Goal: Task Accomplishment & Management: Complete application form

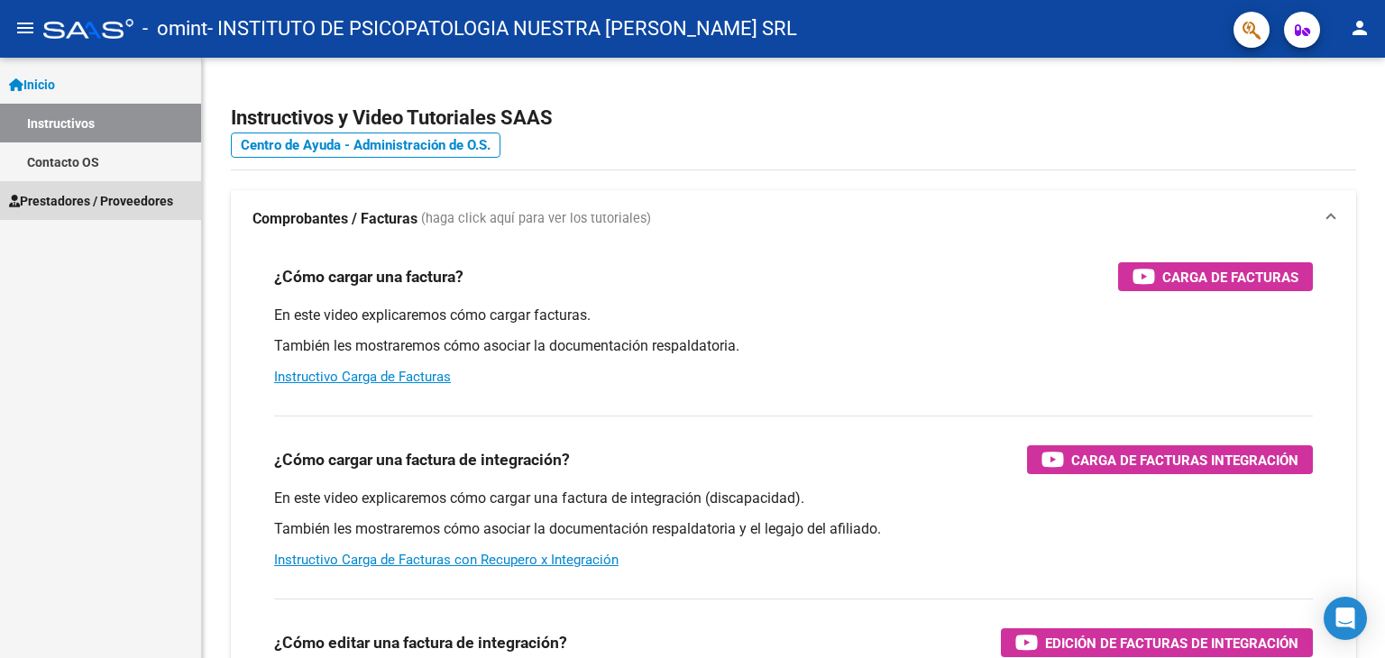
click at [101, 200] on span "Prestadores / Proveedores" at bounding box center [91, 201] width 164 height 20
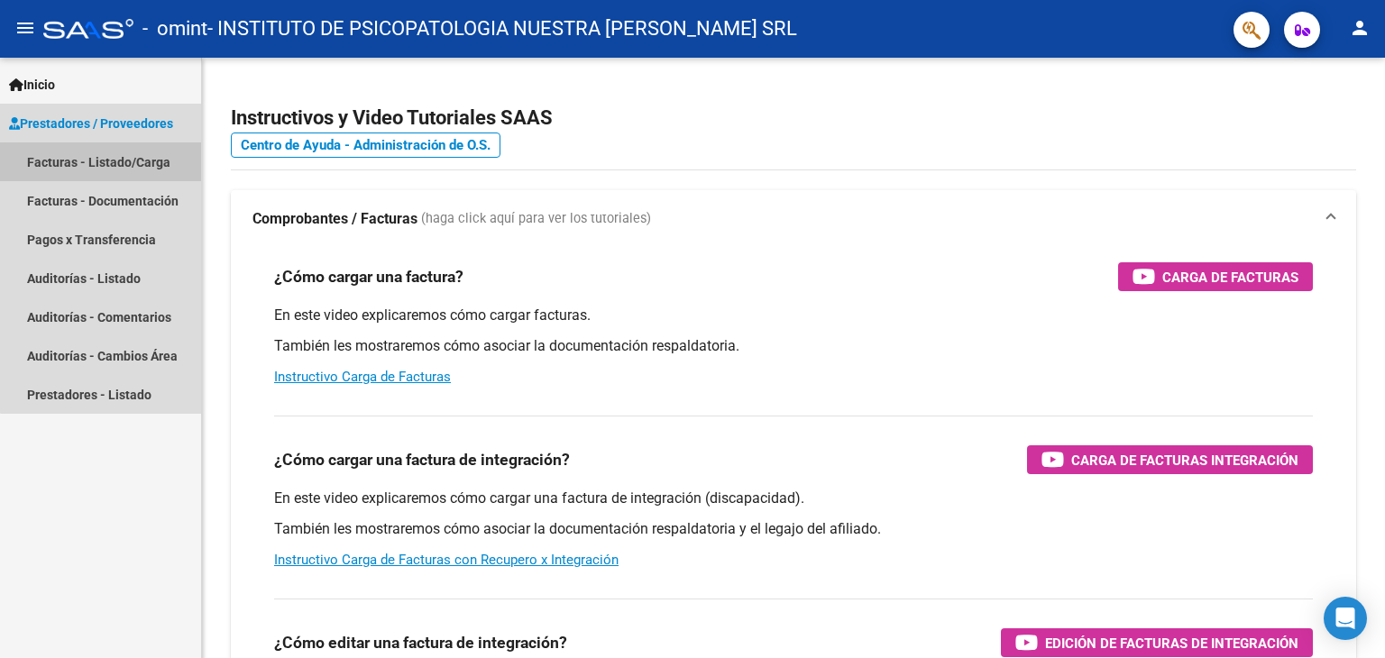
click at [101, 158] on link "Facturas - Listado/Carga" at bounding box center [100, 162] width 201 height 39
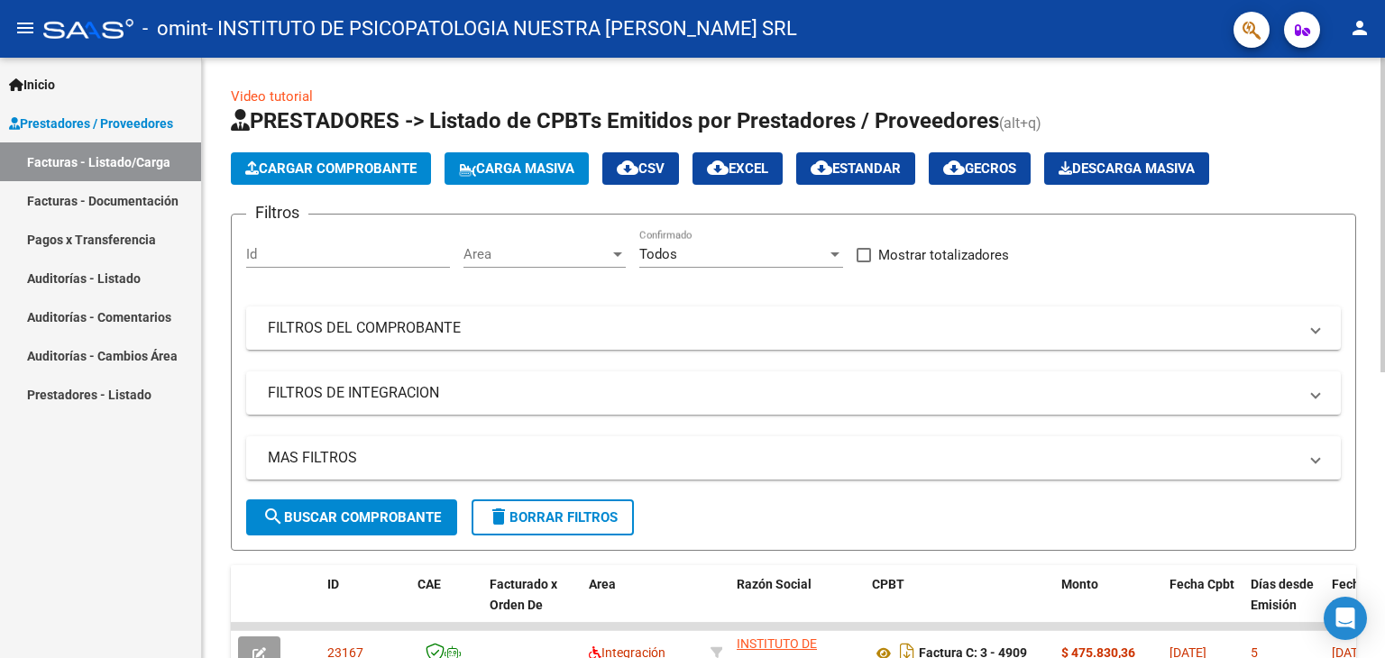
click at [353, 169] on span "Cargar Comprobante" at bounding box center [330, 169] width 171 height 16
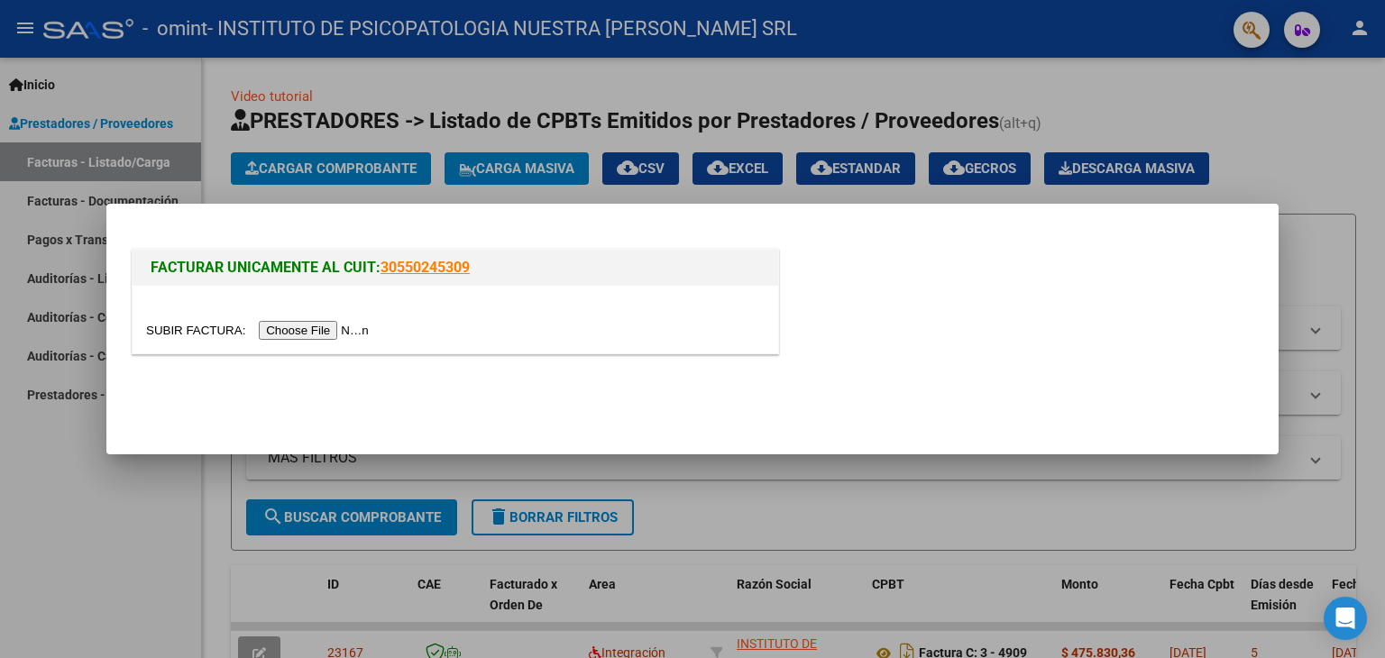
click at [287, 329] on input "file" at bounding box center [260, 330] width 228 height 19
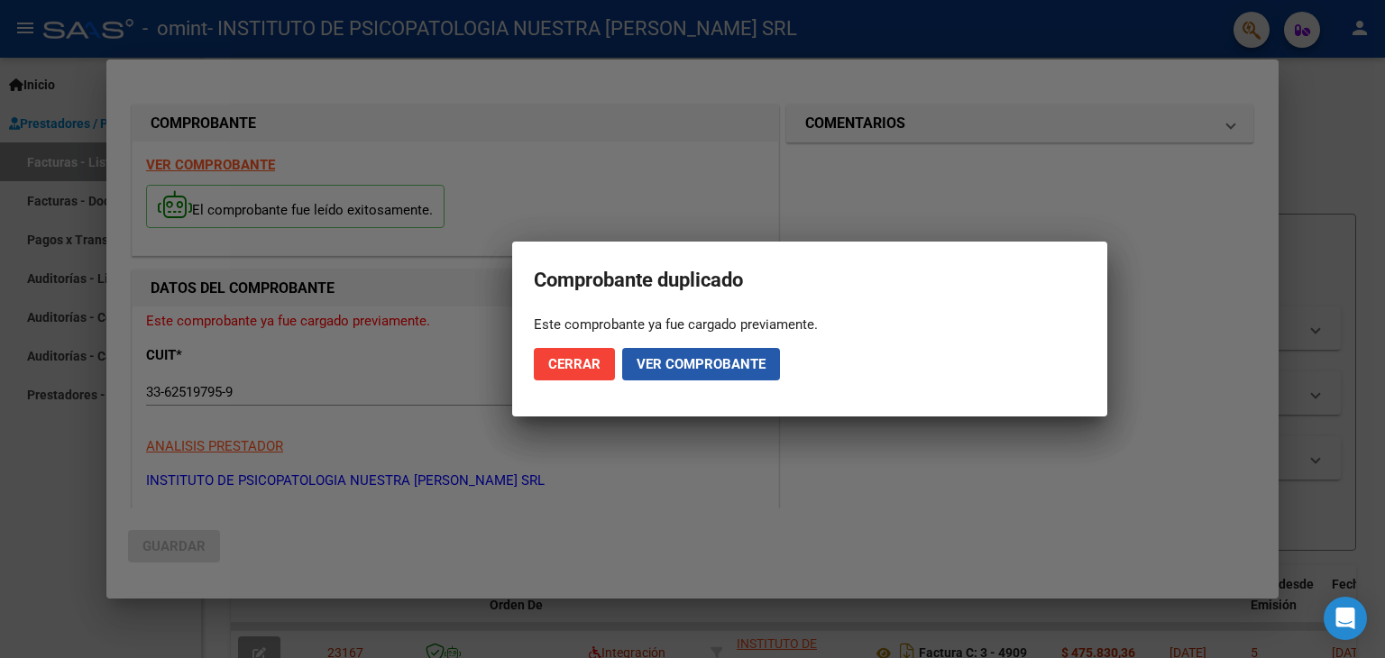
click at [683, 356] on span "Ver comprobante" at bounding box center [701, 364] width 129 height 16
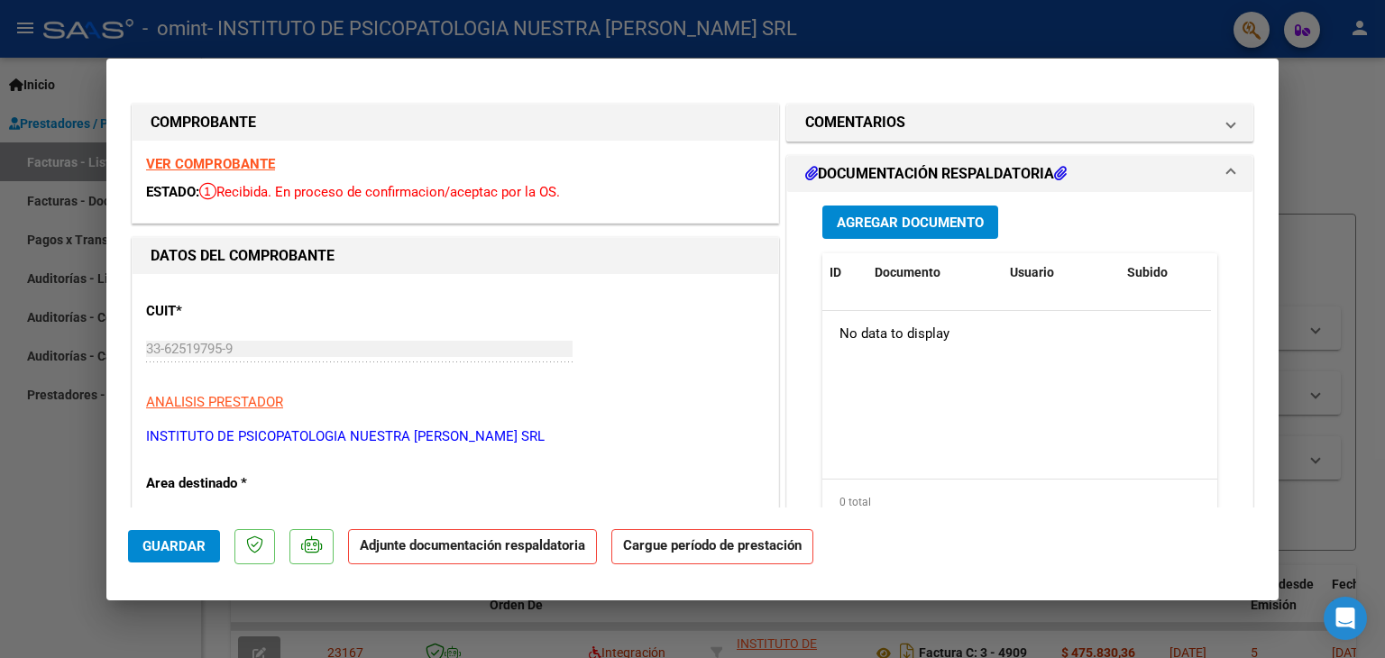
click at [848, 222] on span "Agregar Documento" at bounding box center [910, 223] width 147 height 16
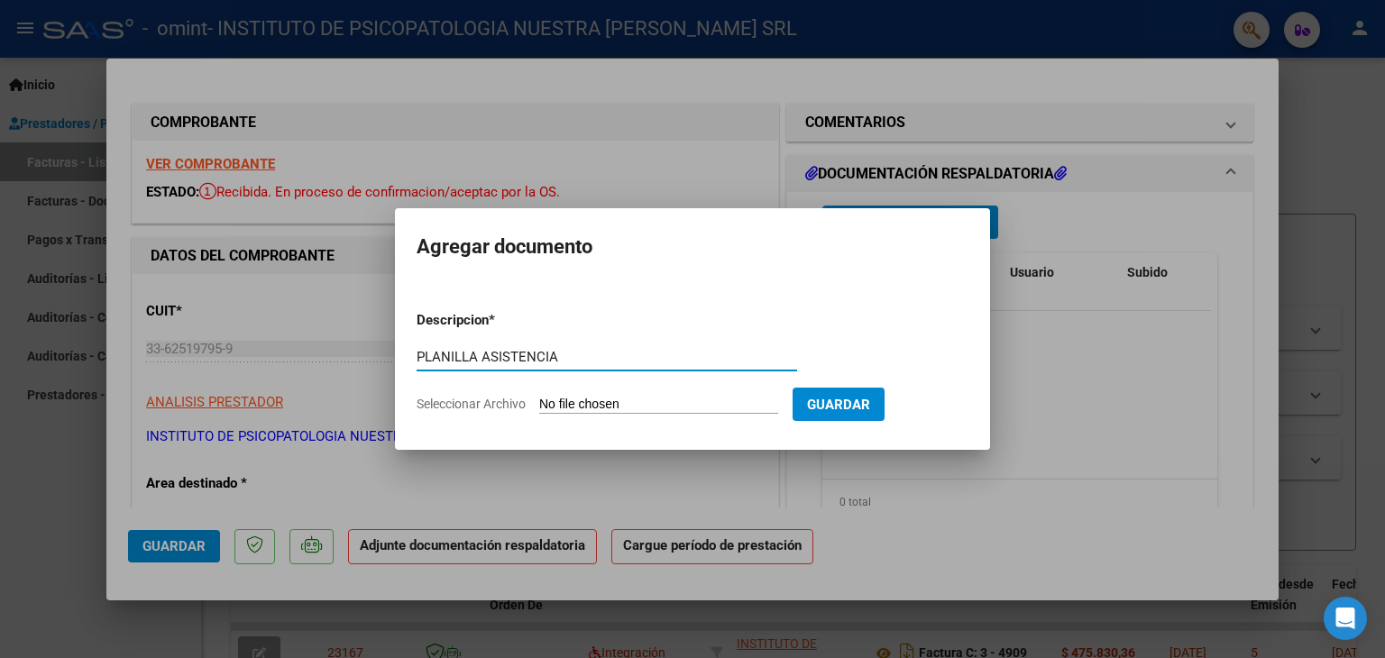
type input "PLANILLA ASISTENCIA"
click at [851, 411] on span "Guardar" at bounding box center [838, 405] width 63 height 16
click at [581, 405] on input "Seleccionar Archivo" at bounding box center [658, 405] width 239 height 17
type input "C:\fakepath\planilla.septiembre.pdf"
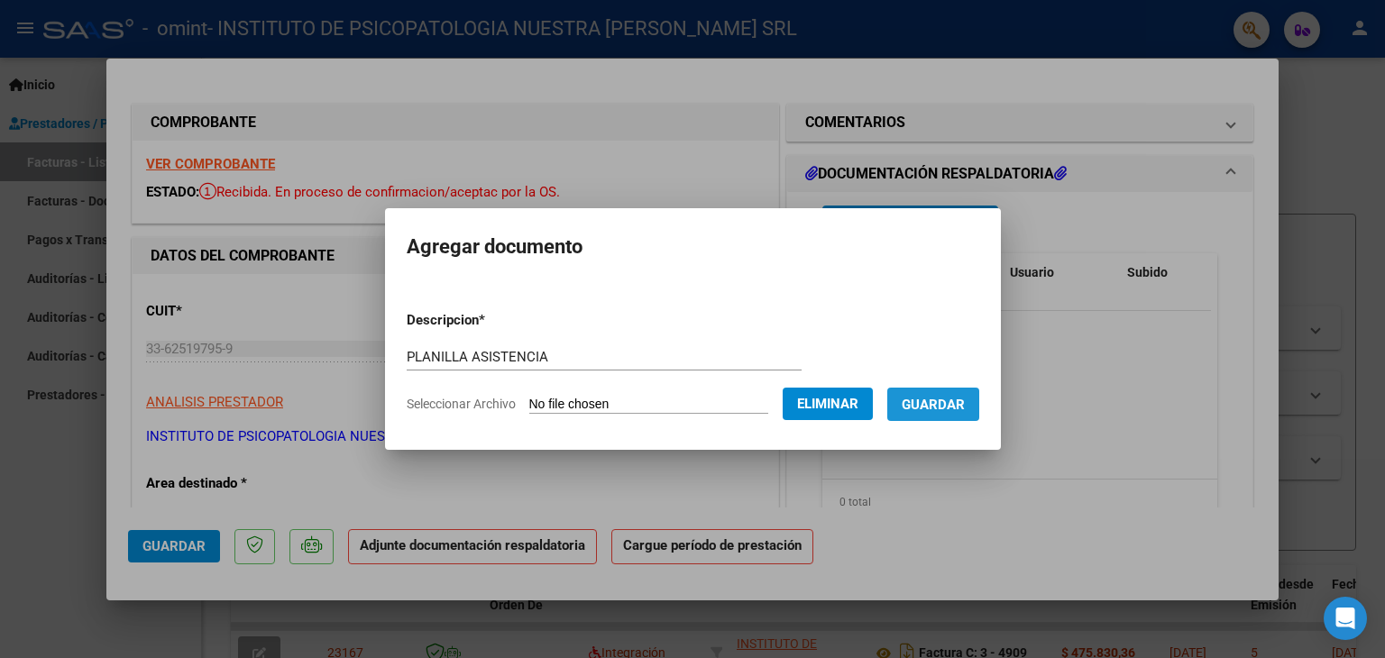
click at [944, 401] on span "Guardar" at bounding box center [933, 405] width 63 height 16
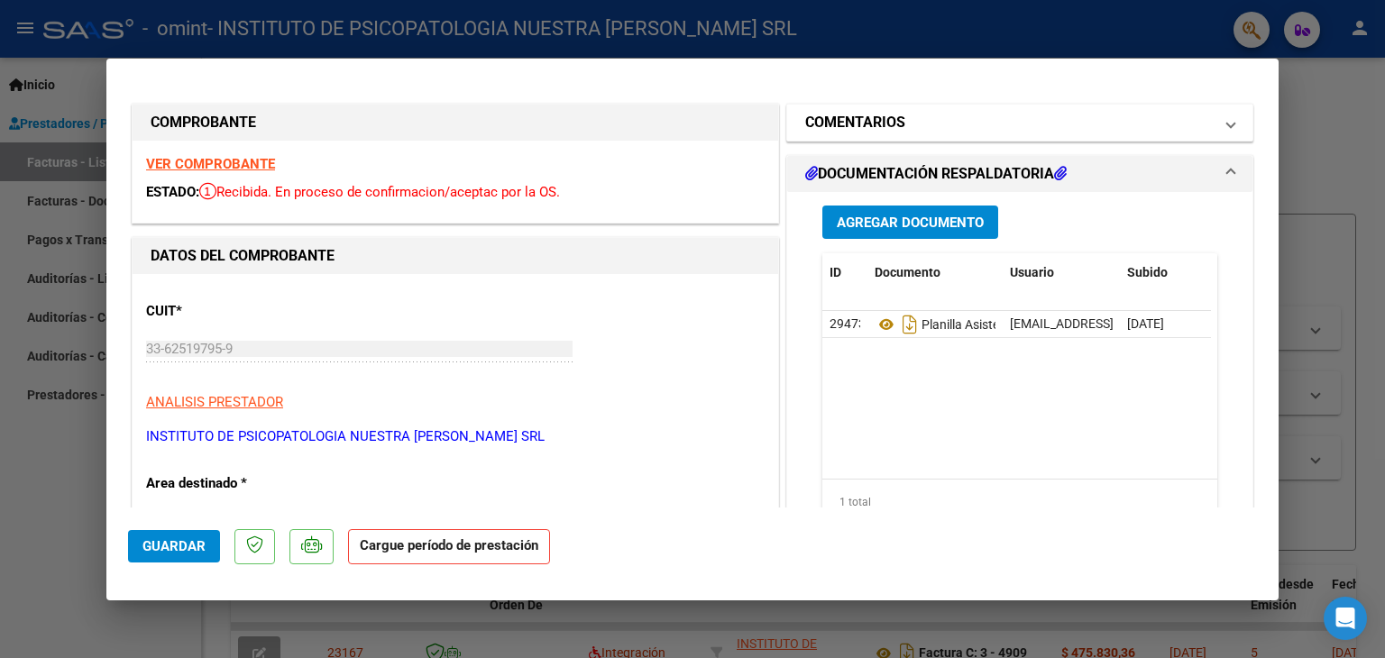
click at [906, 132] on mat-panel-title "COMENTARIOS" at bounding box center [1009, 123] width 408 height 22
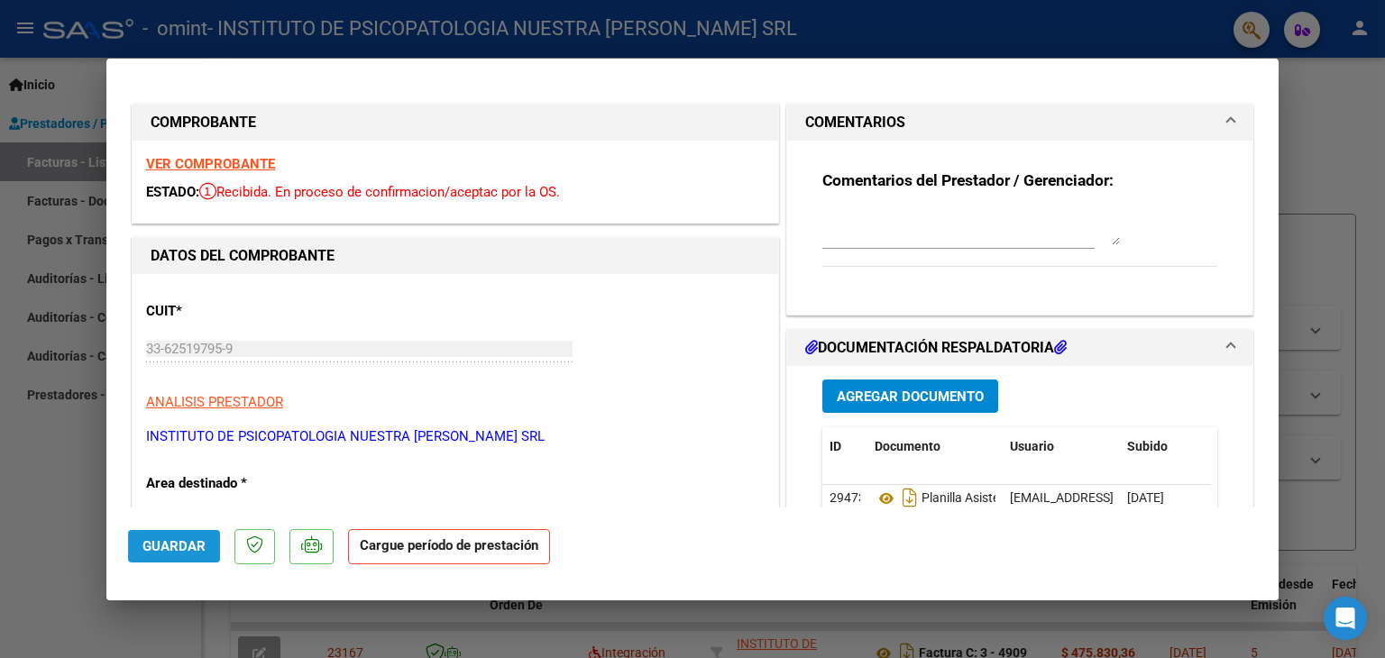
click at [192, 557] on button "Guardar" at bounding box center [174, 546] width 92 height 32
